Goal: Transaction & Acquisition: Obtain resource

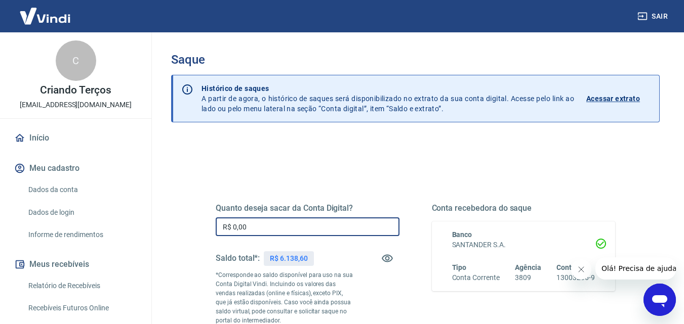
drag, startPoint x: 253, startPoint y: 225, endPoint x: 181, endPoint y: 217, distance: 72.8
click at [182, 217] on div "Quanto deseja sacar da Conta Digital? R$ 0,00 ​ Saldo total*: R$ 6.138,60 *Corr…" at bounding box center [415, 324] width 488 height 371
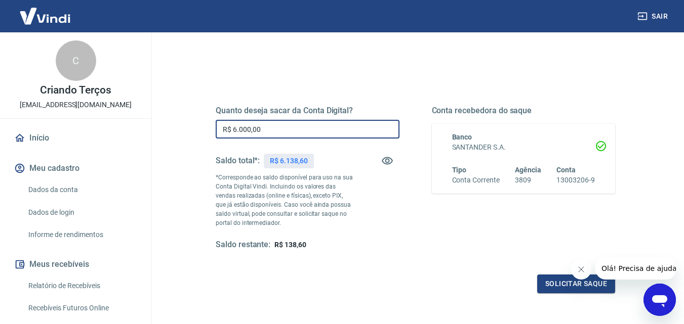
scroll to position [112, 0]
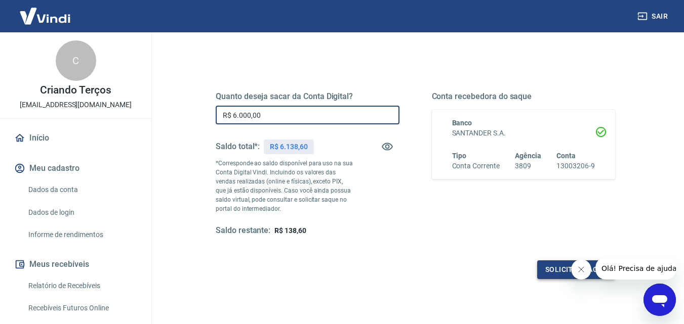
type input "R$ 6.000,00"
click at [548, 267] on button "Solicitar saque" at bounding box center [576, 270] width 78 height 19
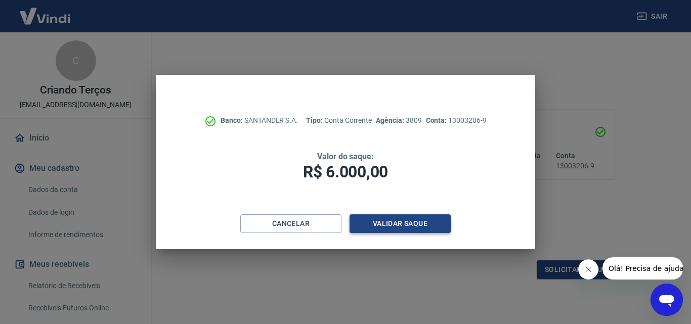
click at [373, 228] on button "Validar saque" at bounding box center [400, 224] width 101 height 19
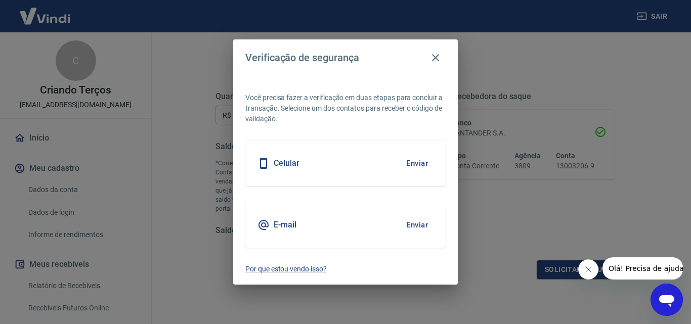
click at [414, 167] on button "Enviar" at bounding box center [417, 163] width 33 height 21
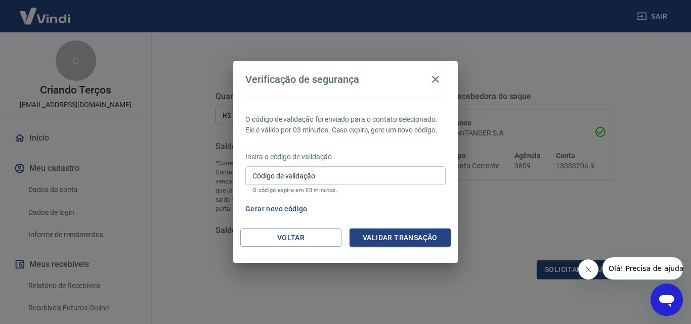
click at [359, 159] on p "Insira o código de validação" at bounding box center [345, 157] width 200 height 11
click at [355, 158] on p "Insira o código de validação" at bounding box center [345, 157] width 200 height 11
click at [342, 173] on input "Código de validação" at bounding box center [345, 176] width 200 height 19
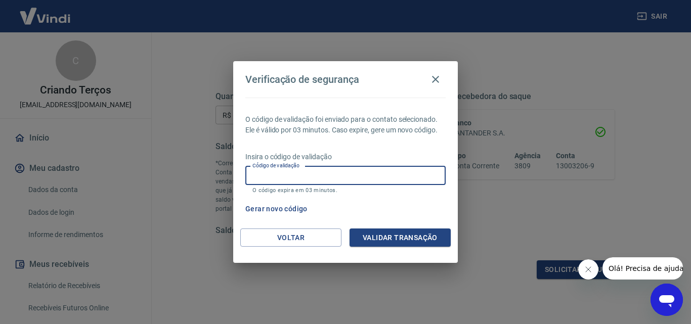
click at [342, 174] on input "Código de validação" at bounding box center [345, 176] width 200 height 19
click at [437, 83] on icon "button" at bounding box center [436, 79] width 12 height 12
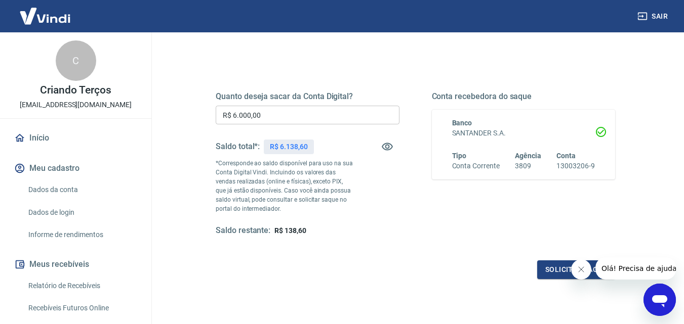
click at [628, 271] on span "Olá! Precisa de ajuda?" at bounding box center [640, 269] width 79 height 8
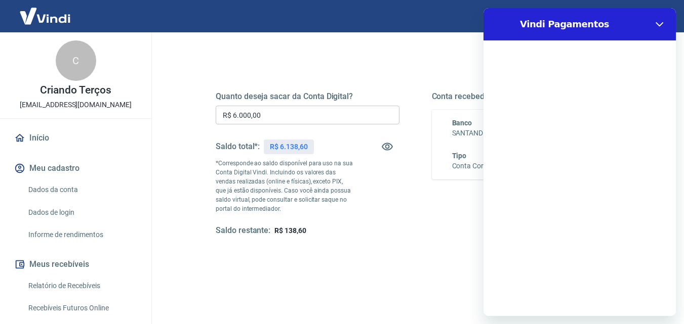
scroll to position [0, 0]
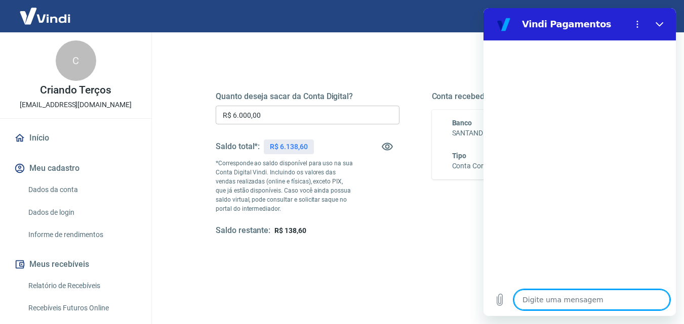
type textarea "O"
type textarea "x"
type textarea "Ol"
type textarea "x"
type textarea "Olá"
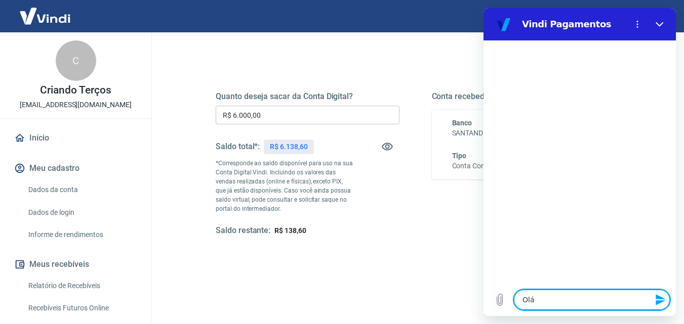
type textarea "x"
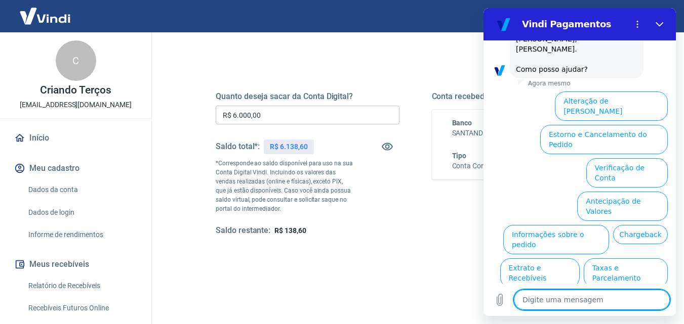
scroll to position [70, 0]
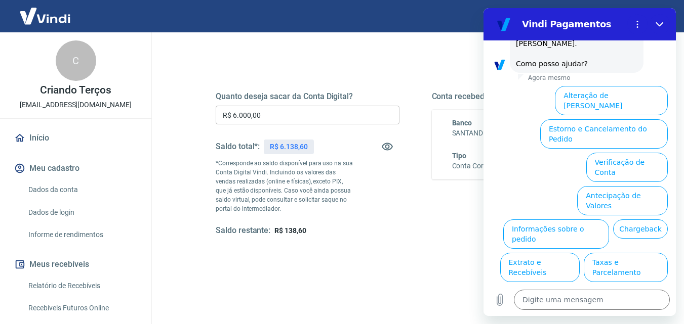
drag, startPoint x: 667, startPoint y: 162, endPoint x: 668, endPoint y: 174, distance: 11.7
click at [668, 174] on div "Alteração de Dados Cadastrais Estorno e Cancelamento do Pedido Verificação de C…" at bounding box center [579, 216] width 192 height 269
drag, startPoint x: 533, startPoint y: 294, endPoint x: 554, endPoint y: 307, distance: 24.1
click at [533, 296] on textarea at bounding box center [592, 300] width 156 height 20
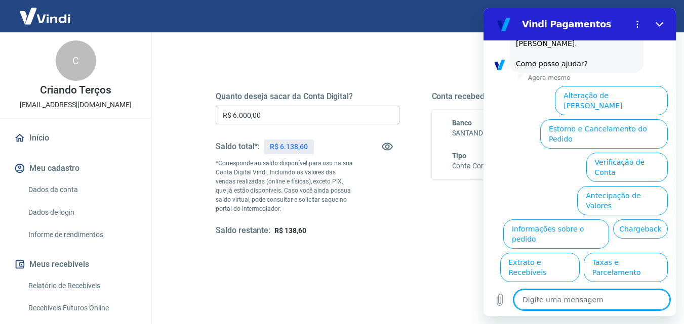
type textarea "N"
type textarea "x"
type textarea "Na"
type textarea "x"
type textarea "Nao"
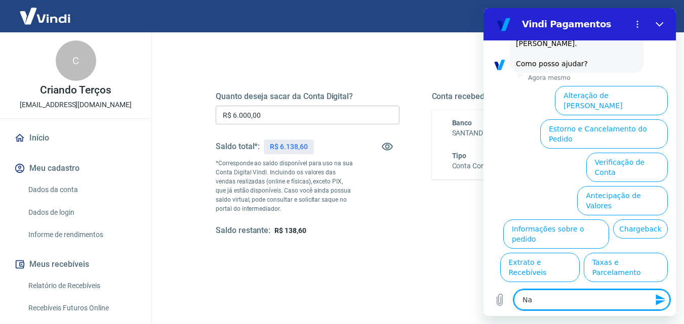
type textarea "x"
type textarea "Nao"
type textarea "x"
type textarea "Nao e"
type textarea "x"
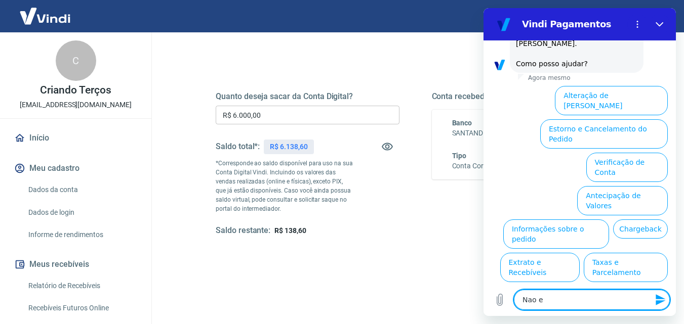
type textarea "Nao es"
type textarea "x"
type textarea "Nao est"
type textarea "x"
type textarea "Nao esto"
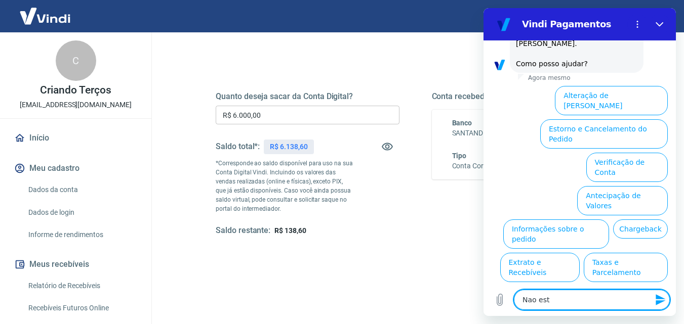
type textarea "x"
type textarea "Nao estou"
type textarea "x"
type textarea "Nao estou"
type textarea "x"
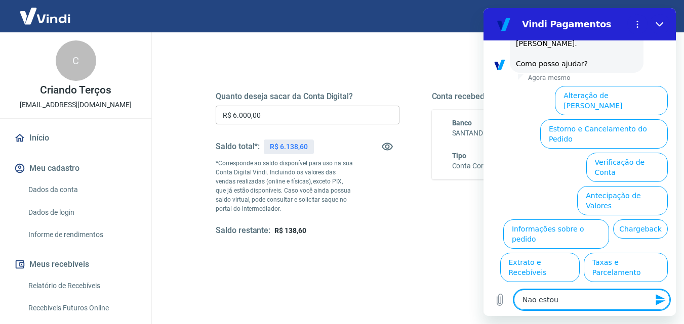
type textarea "Nao estou r"
type textarea "x"
type textarea "Nao estou re"
type textarea "x"
type textarea "Nao estou rec"
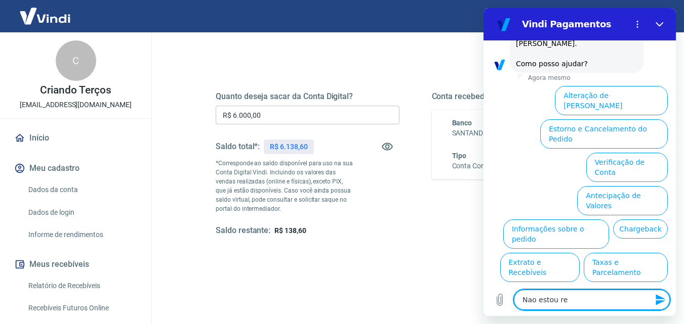
type textarea "x"
type textarea "Nao estou rece"
type textarea "x"
type textarea "Nao estou receb"
type textarea "x"
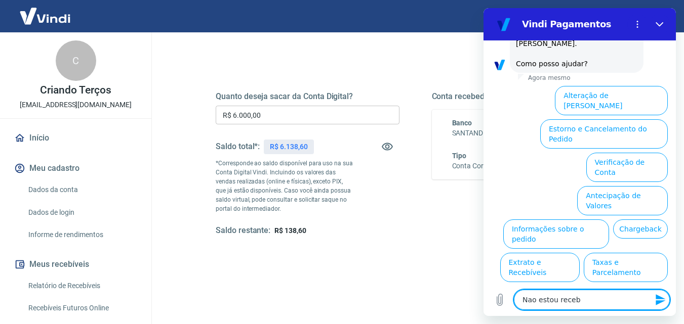
type textarea "Nao estou recebe"
type textarea "x"
type textarea "Nao estou receben"
type textarea "x"
type textarea "Nao estou recebend"
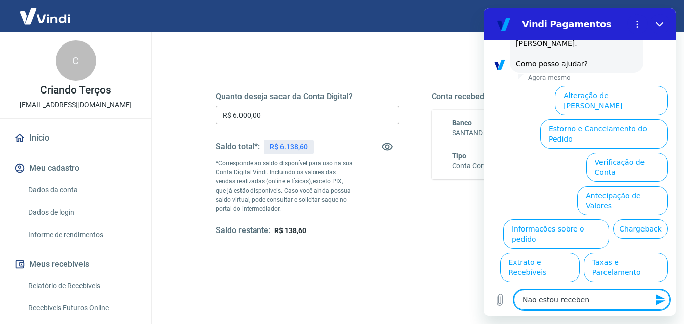
type textarea "x"
type textarea "Nao estou recebendo"
type textarea "x"
type textarea "Nao estou recebendo"
type textarea "x"
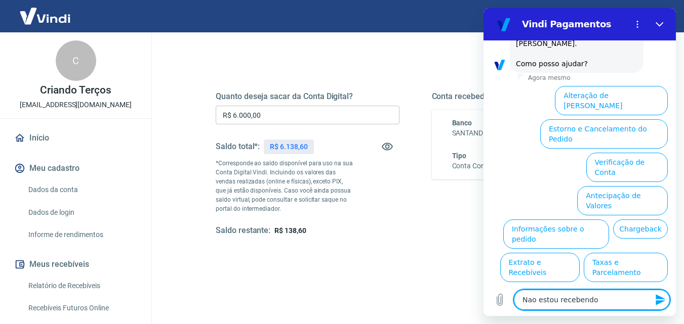
type textarea "Nao estou recebendo o"
type textarea "x"
type textarea "Nao estou recebendo o"
type textarea "x"
type textarea "Nao estou recebendo o S"
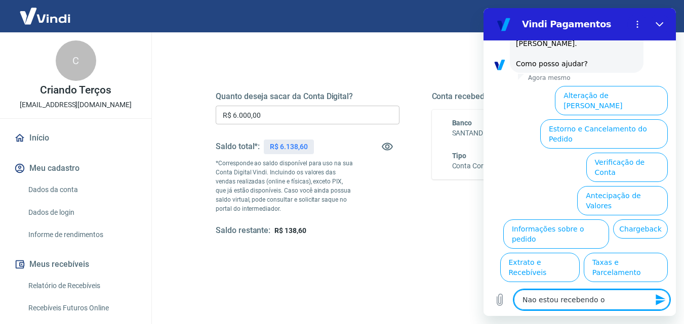
type textarea "x"
type textarea "Nao estou recebendo o SM"
type textarea "x"
type textarea "Nao estou recebendo o SMS"
type textarea "x"
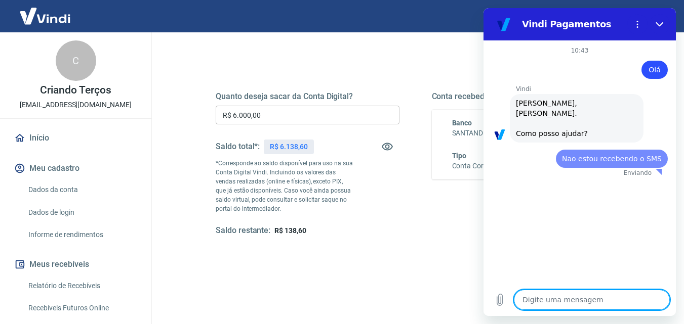
scroll to position [0, 0]
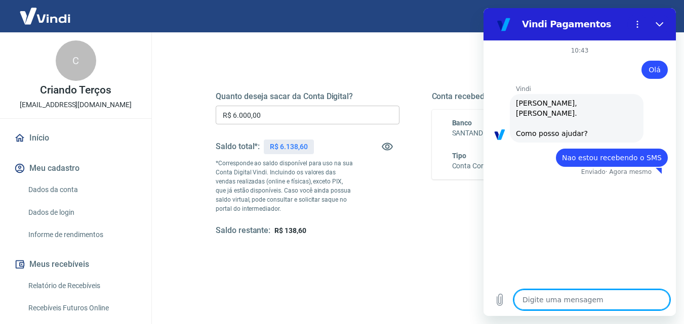
type textarea "x"
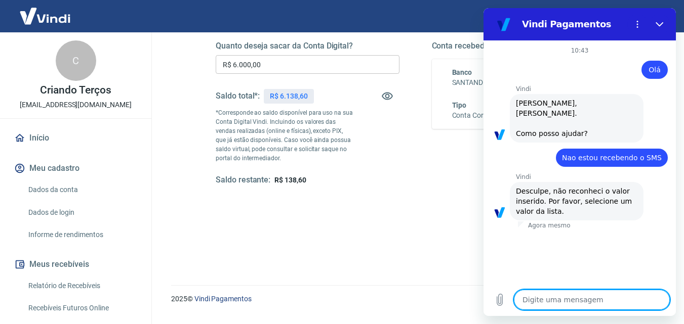
scroll to position [185, 0]
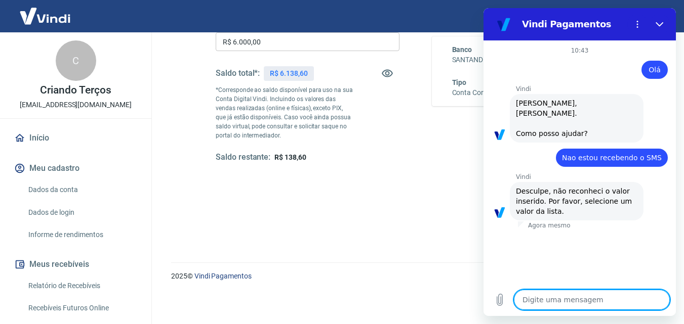
click at [564, 289] on div "Digite uma mensagem x" at bounding box center [579, 300] width 192 height 32
click at [564, 307] on textarea at bounding box center [592, 300] width 156 height 20
type textarea "P"
type textarea "x"
type textarea "Pr"
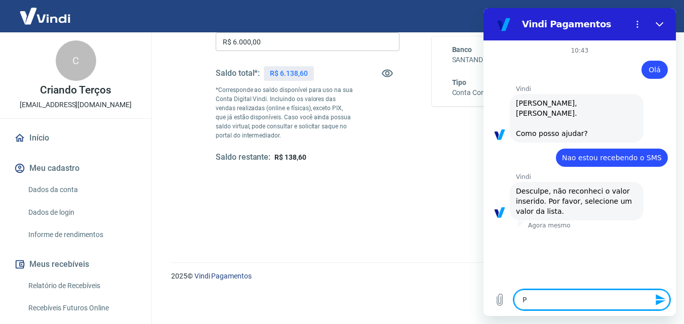
type textarea "x"
type textarea "Pre"
type textarea "x"
type textarea "Prec"
type textarea "x"
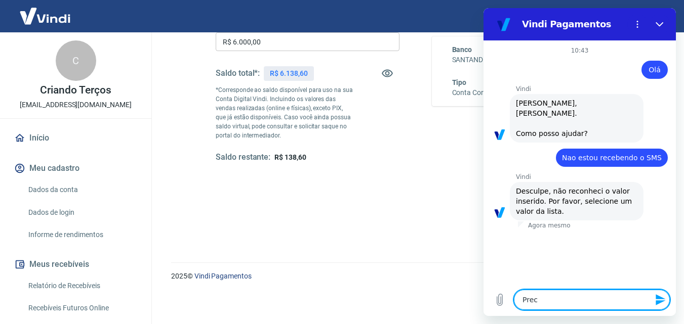
type textarea "Preci"
type textarea "x"
type textarea "Precis"
type textarea "x"
type textarea "Preciso"
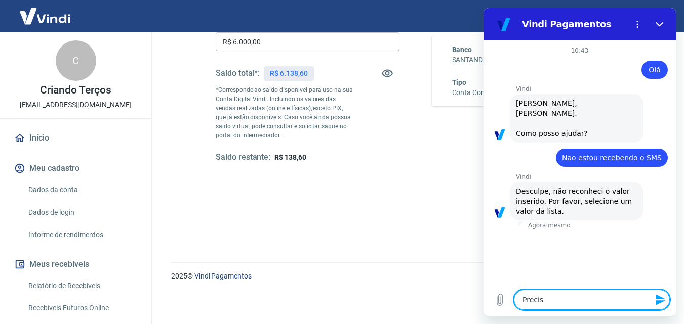
type textarea "x"
type textarea "Preciso"
type textarea "x"
type textarea "Preciso f"
type textarea "x"
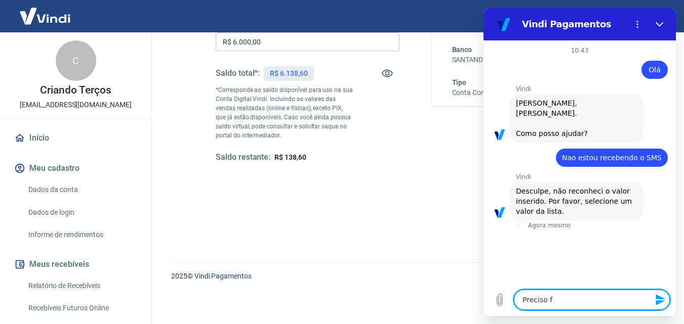
type textarea "Preciso fa"
type textarea "x"
type textarea "Preciso faz"
type textarea "x"
type textarea "Preciso faze"
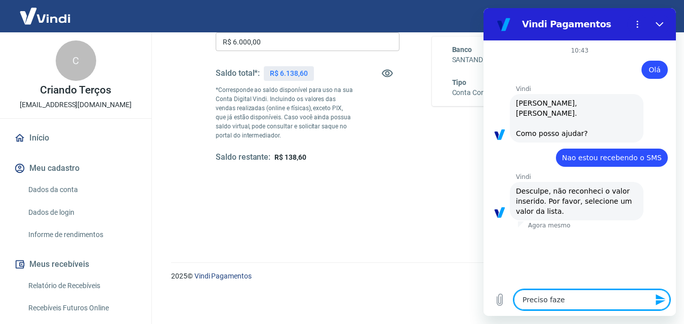
type textarea "x"
type textarea "Preciso fazer"
type textarea "x"
type textarea "Preciso fazer"
type textarea "x"
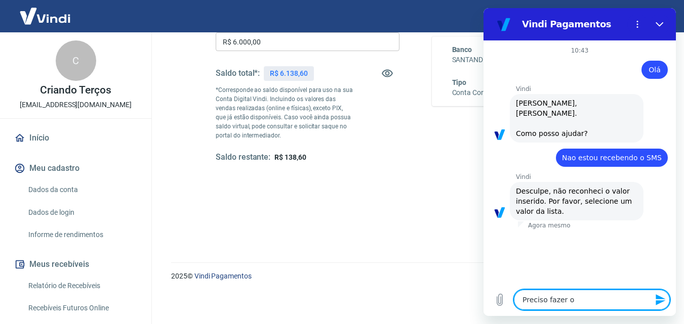
type textarea "Preciso fazer oi"
type textarea "x"
type textarea "Preciso fazer oi"
type textarea "x"
type textarea "Preciso fazer oi"
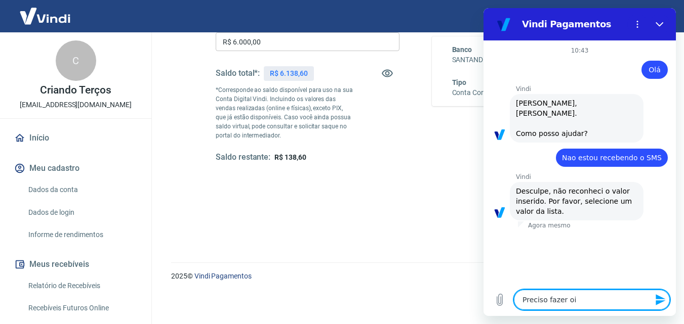
type textarea "x"
type textarea "Preciso fazer oi"
type textarea "x"
type textarea "Preciso fazer oi s"
type textarea "x"
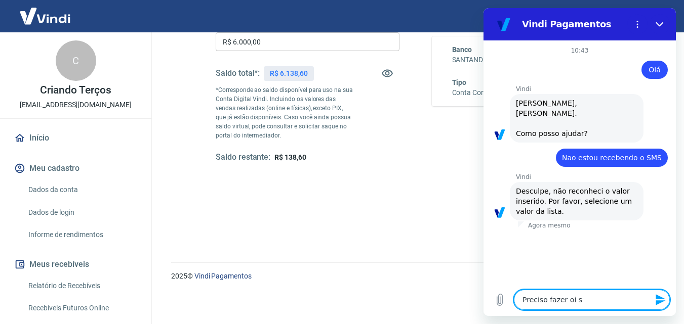
type textarea "Preciso fazer oi sa"
type textarea "x"
type textarea "Preciso fazer oi saq"
type textarea "x"
type textarea "Preciso fazer oi saqu"
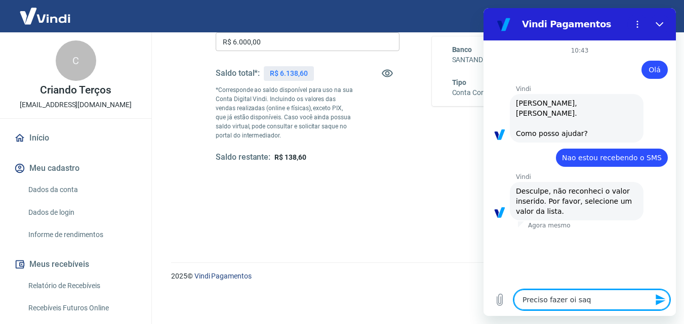
type textarea "x"
type textarea "Preciso fazer oi saque"
type textarea "x"
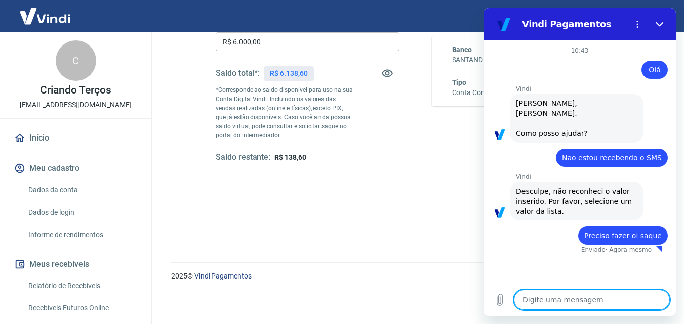
type textarea "x"
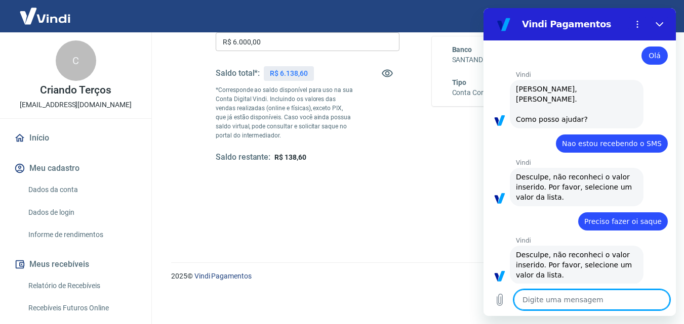
scroll to position [16, 0]
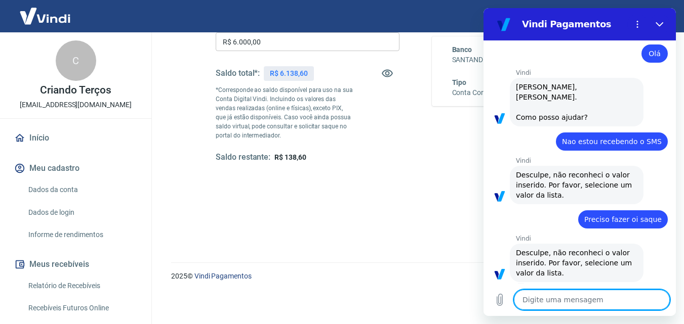
click at [549, 252] on span "Desculpe, não reconheci o valor inserido. Por favor, selecione um valor da list…" at bounding box center [576, 263] width 121 height 30
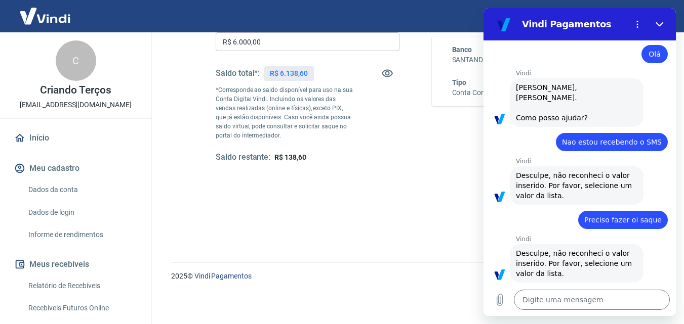
scroll to position [0, 0]
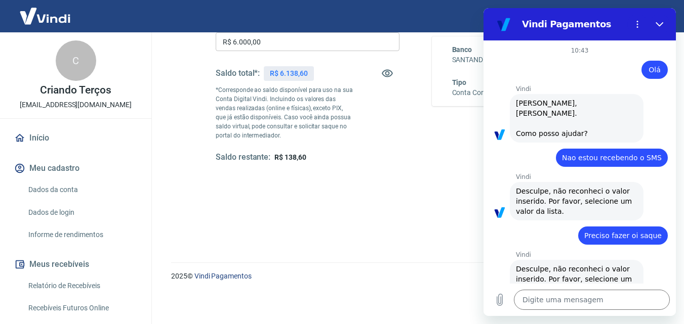
click at [556, 312] on div "Digite uma mensagem x" at bounding box center [579, 300] width 192 height 32
click at [558, 305] on textarea at bounding box center [592, 300] width 156 height 20
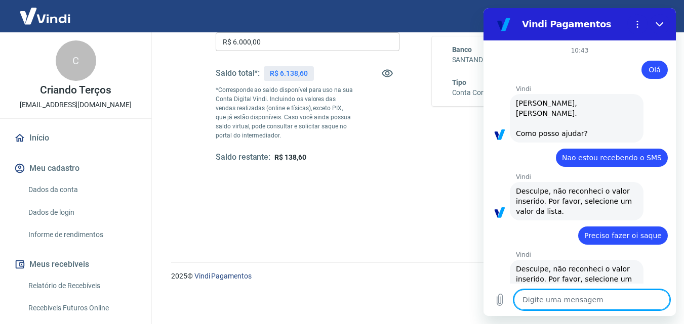
type textarea "Q"
type textarea "x"
type textarea "Qu"
type textarea "x"
type textarea "Qul"
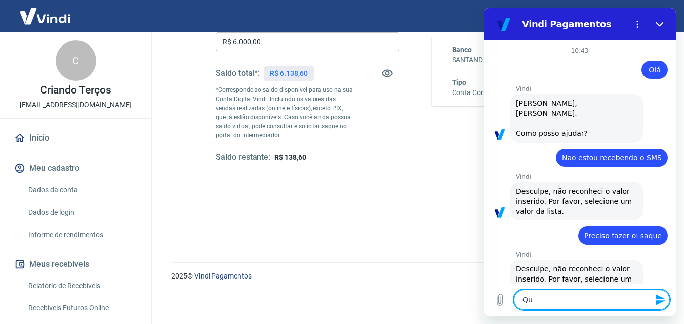
type textarea "x"
type textarea "Qul"
type textarea "x"
type textarea "Qul"
type textarea "x"
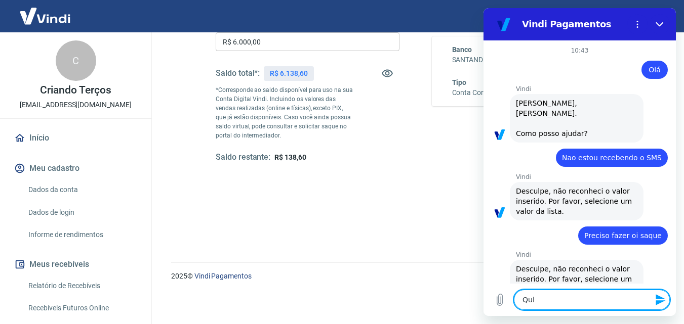
type textarea "Qu"
type textarea "x"
type textarea "Qua"
type textarea "x"
type textarea "Qual"
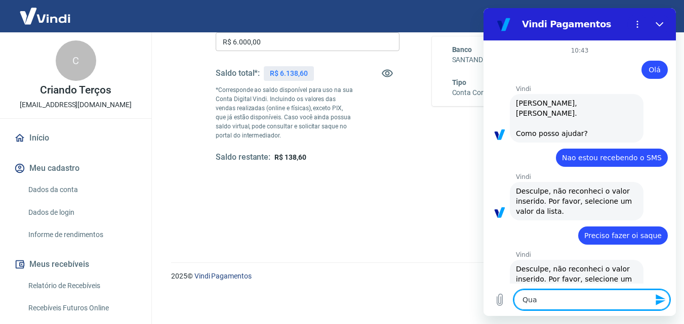
type textarea "x"
type textarea "Qual"
type textarea "x"
type textarea "Qual l"
type textarea "x"
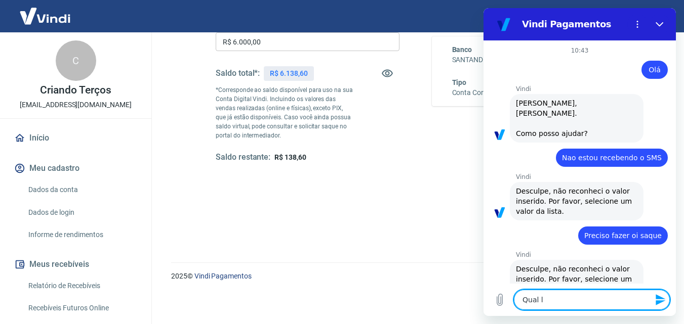
type textarea "Qual li"
type textarea "x"
type textarea "Qual lis"
type textarea "x"
type textarea "Qual list"
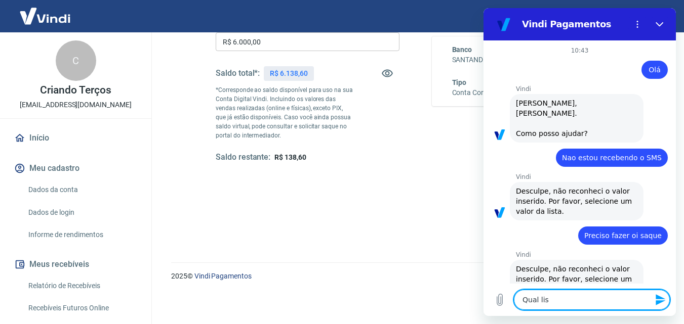
type textarea "x"
type textarea "Qual lista"
type textarea "x"
type textarea "Qual lista?"
type textarea "x"
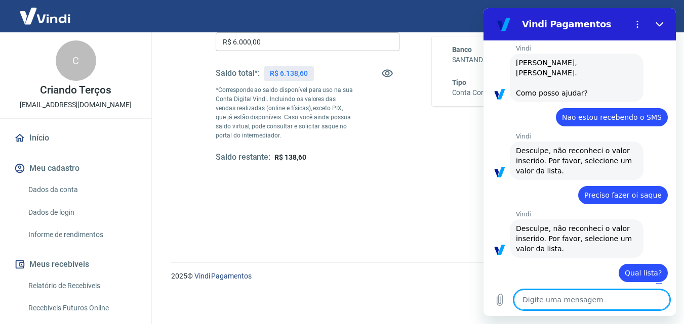
type textarea "x"
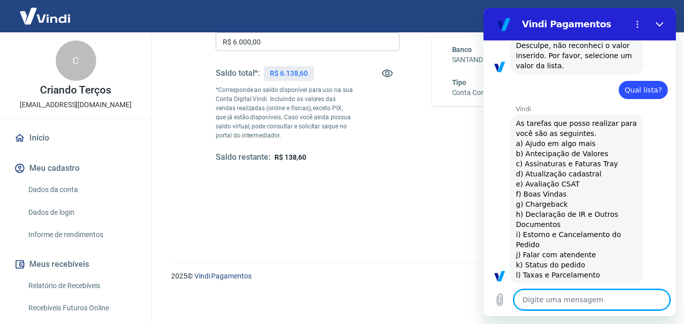
scroll to position [226, 0]
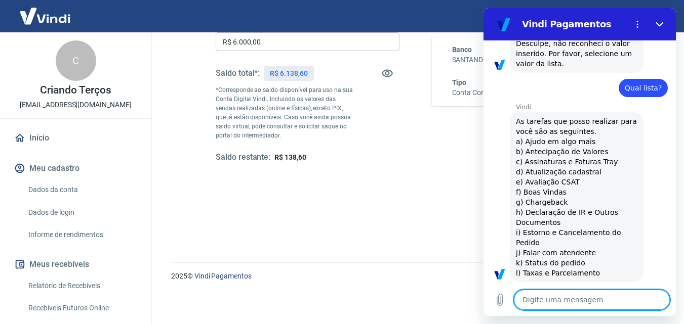
type textarea "a"
type textarea "x"
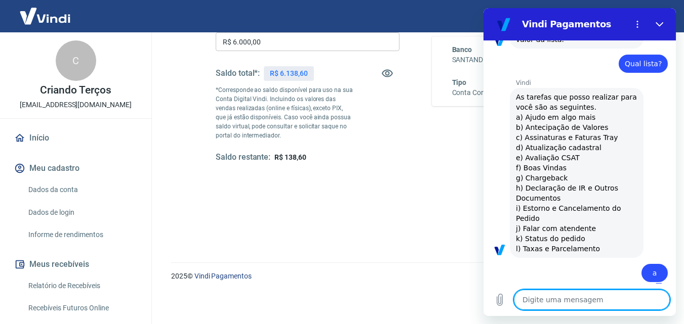
type textarea "x"
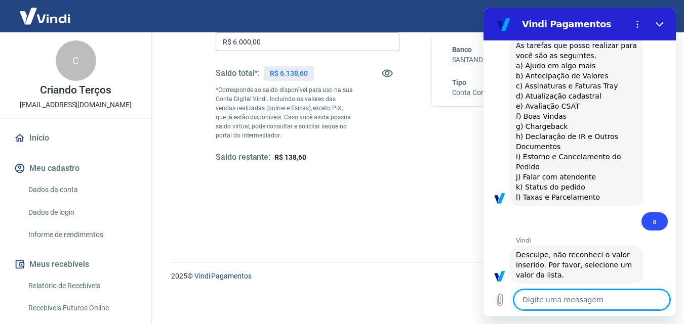
scroll to position [304, 0]
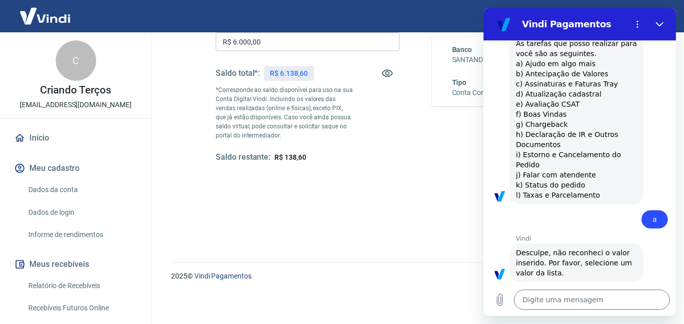
drag, startPoint x: 588, startPoint y: 168, endPoint x: 523, endPoint y: 169, distance: 64.8
click at [523, 169] on span "As tarefas que posso realizar para você são as seguintes. a) Ajudo em algo mais…" at bounding box center [576, 119] width 121 height 162
copy span "Falar com atendente"
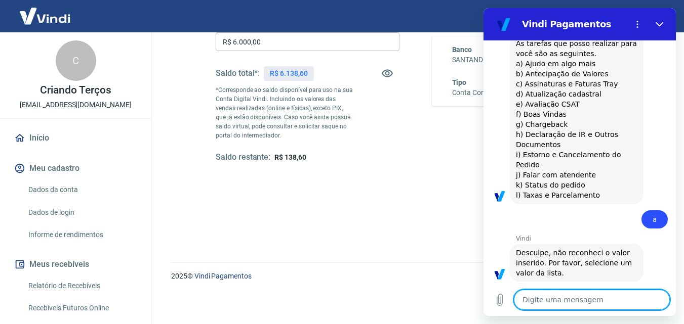
click at [545, 302] on textarea at bounding box center [592, 300] width 156 height 20
paste textarea "Falar com atendente"
type textarea "Falar com atendente"
type textarea "x"
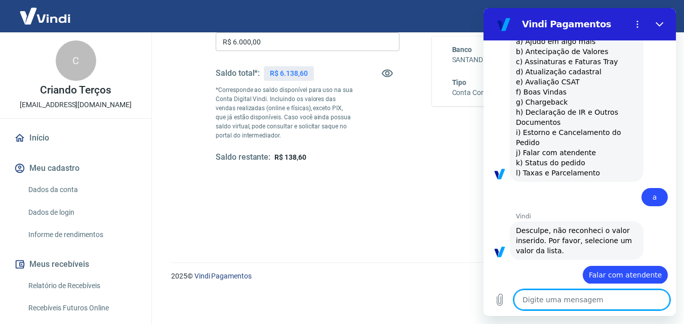
scroll to position [328, 0]
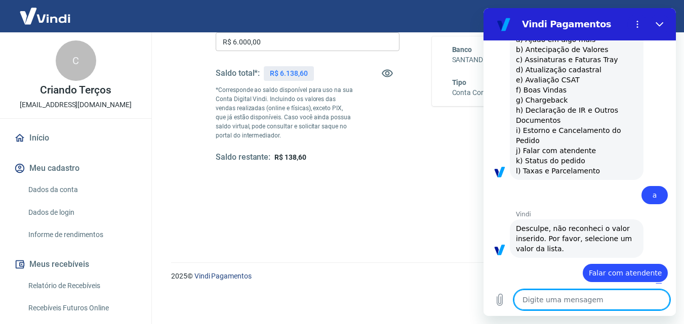
type textarea "x"
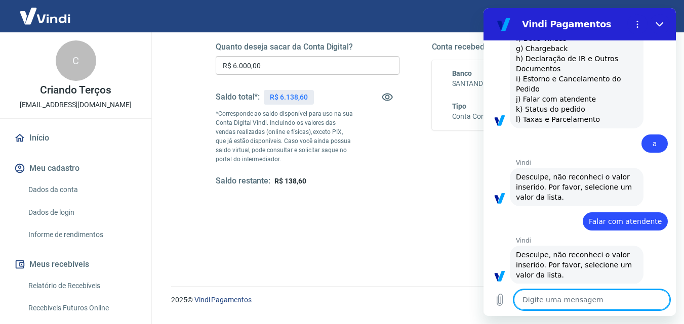
scroll to position [382, 0]
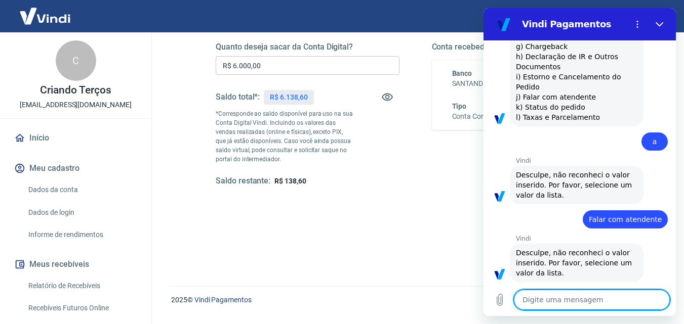
click at [531, 305] on textarea at bounding box center [592, 300] width 156 height 20
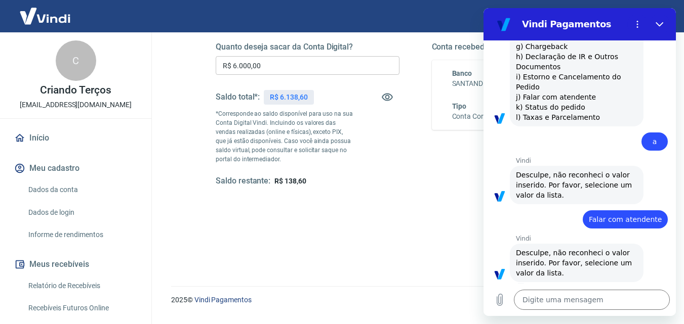
click at [551, 86] on span "As tarefas que posso realizar para você são as seguintes. a) Ajudo em algo mais…" at bounding box center [576, 42] width 121 height 162
copy span "j) Falar com atendente"
click at [543, 301] on textarea at bounding box center [592, 300] width 156 height 20
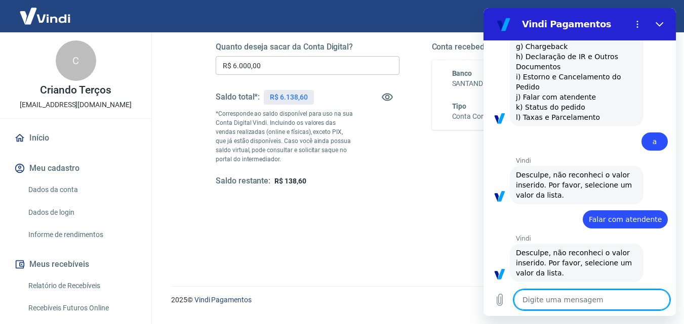
paste textarea "j) Falar com atendente"
type textarea "j) Falar com atendente"
type textarea "x"
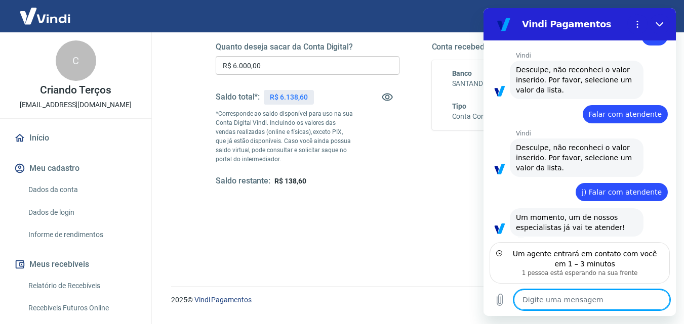
scroll to position [477, 0]
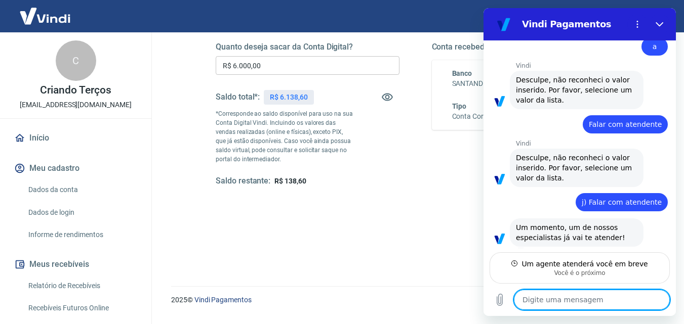
click at [355, 180] on div "Saldo restante: R$ 138,60" at bounding box center [308, 181] width 184 height 11
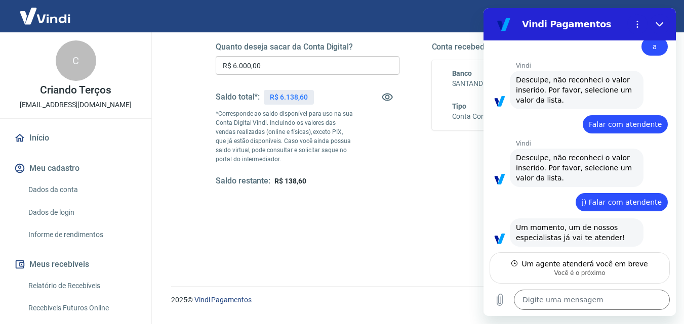
click at [316, 63] on input "R$ 6.000,00" at bounding box center [308, 65] width 184 height 19
click at [665, 21] on button "Fechar" at bounding box center [659, 24] width 20 height 20
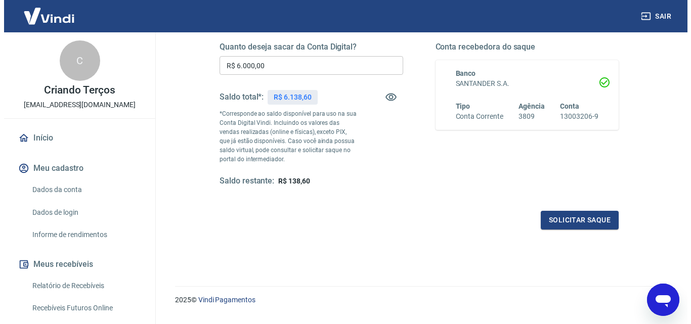
scroll to position [487, 0]
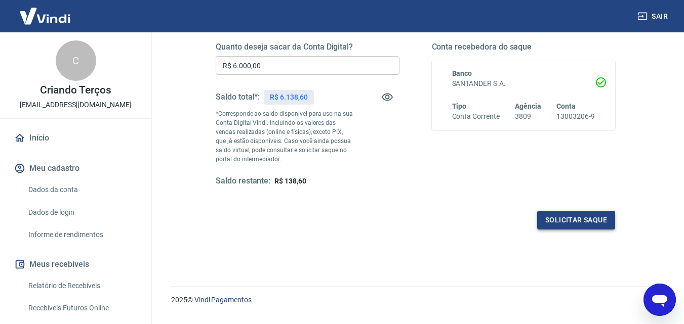
click at [538, 220] on button "Solicitar saque" at bounding box center [576, 220] width 78 height 19
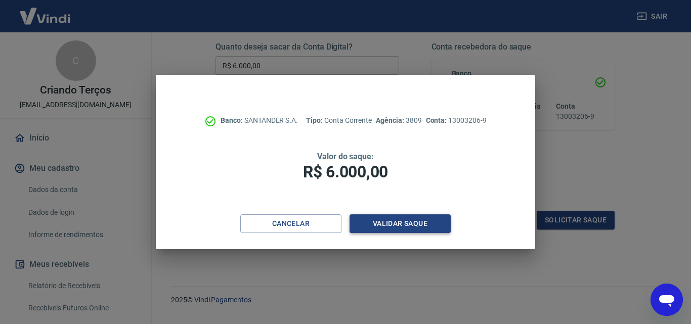
click at [415, 224] on button "Validar saque" at bounding box center [400, 224] width 101 height 19
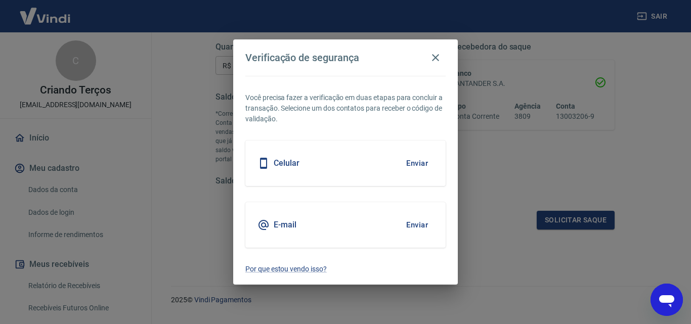
click at [406, 222] on button "Enviar" at bounding box center [417, 225] width 33 height 21
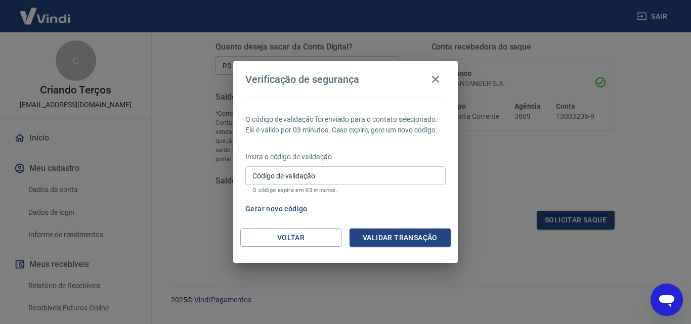
type textarea "x"
click at [641, 185] on div "Verificação de segurança O código de validação foi enviado para o contato selec…" at bounding box center [345, 162] width 691 height 324
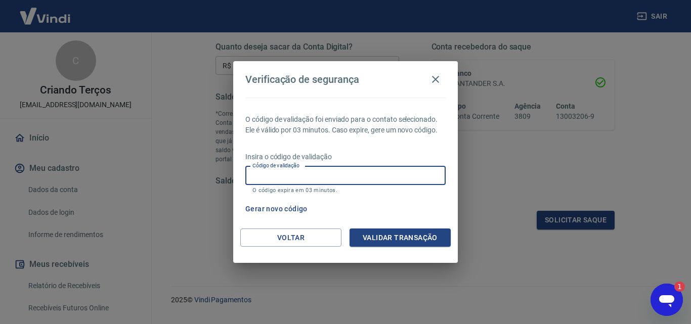
click at [326, 170] on input "Código de validação" at bounding box center [345, 176] width 200 height 19
type input "940088"
click at [401, 241] on button "Validar transação" at bounding box center [400, 238] width 101 height 19
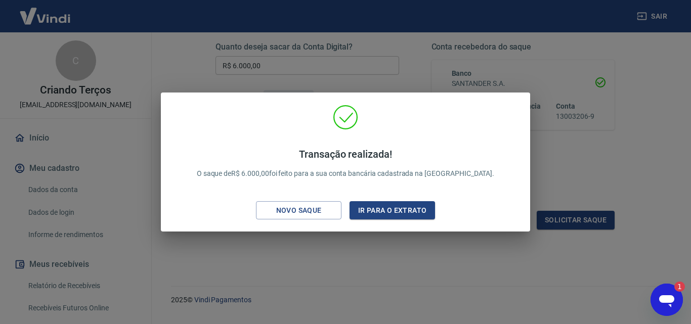
click at [656, 302] on div "Abrir janela de mensagens, 1 mensagem não lida" at bounding box center [667, 300] width 30 height 30
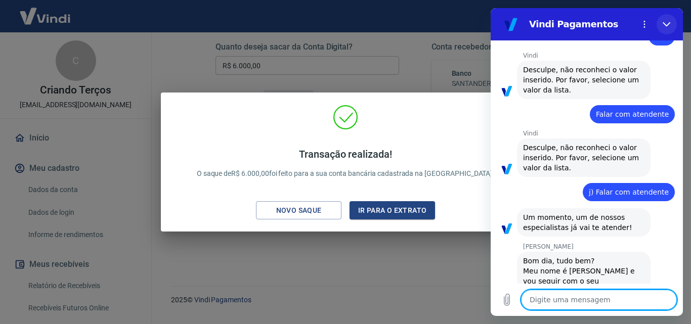
click at [666, 25] on icon "Fechar" at bounding box center [667, 24] width 8 height 5
type textarea "x"
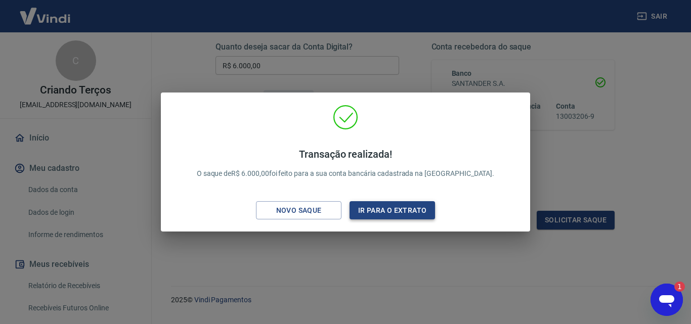
click at [417, 210] on button "Ir para o extrato" at bounding box center [393, 210] width 86 height 19
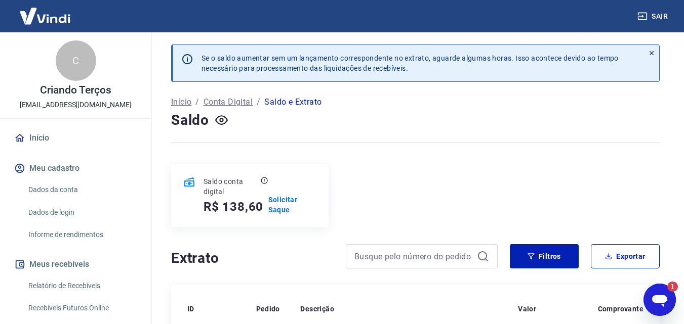
scroll to position [3, 0]
